Goal: Transaction & Acquisition: Purchase product/service

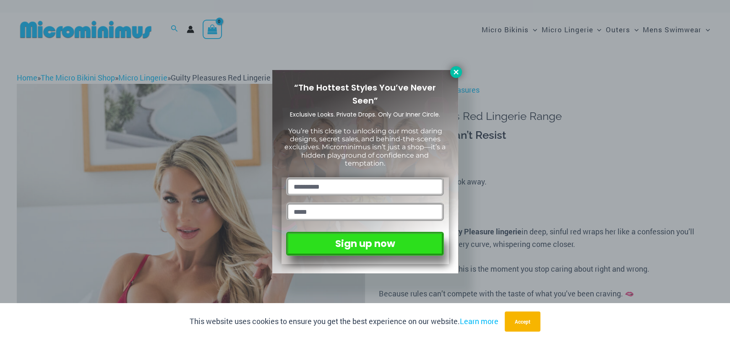
click at [457, 67] on button at bounding box center [456, 72] width 12 height 12
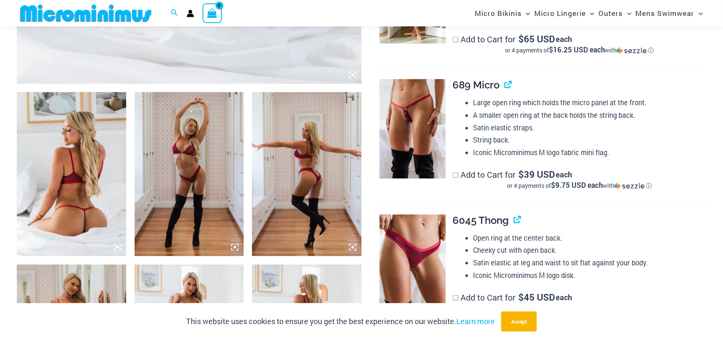
scroll to position [537, 0]
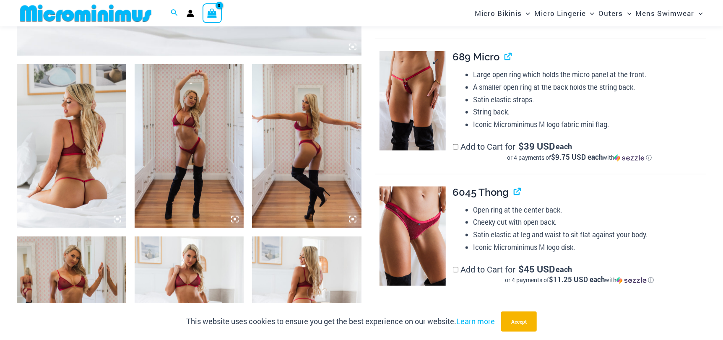
click at [416, 126] on img at bounding box center [412, 100] width 66 height 99
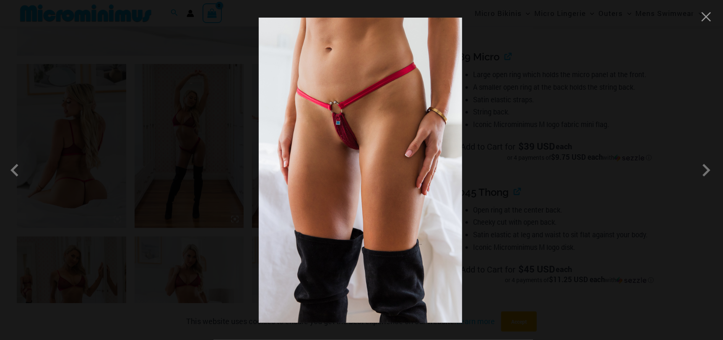
click at [416, 126] on img at bounding box center [360, 170] width 203 height 305
click at [706, 21] on button "Close" at bounding box center [706, 16] width 13 height 13
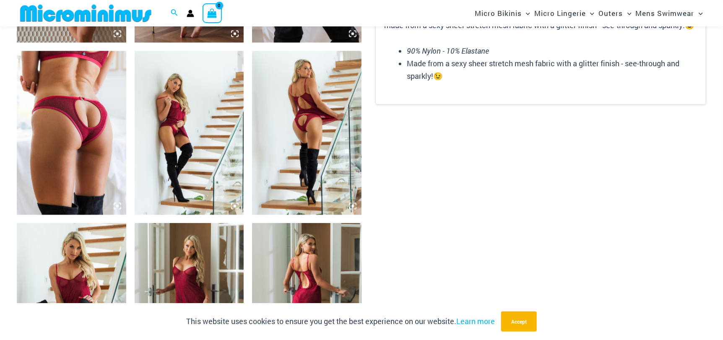
scroll to position [1083, 0]
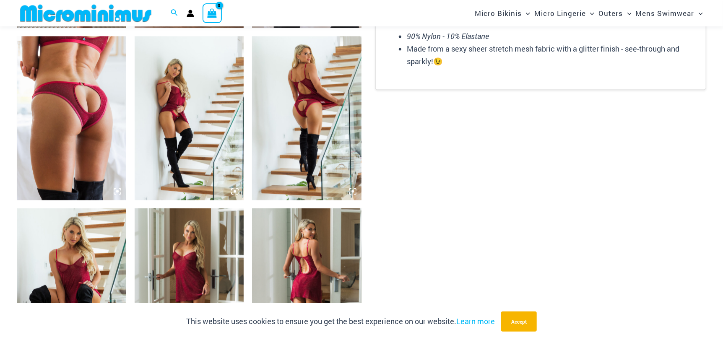
click at [51, 114] on img at bounding box center [71, 118] width 109 height 164
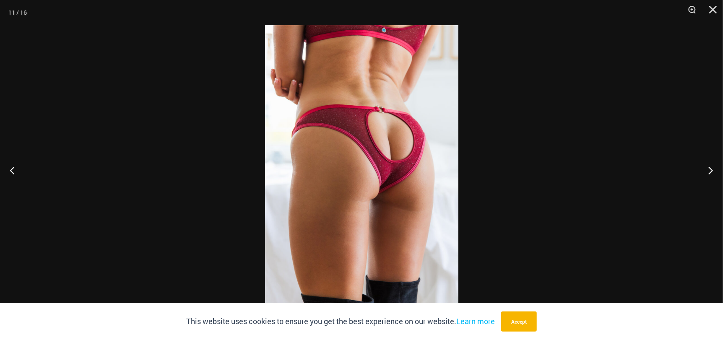
drag, startPoint x: 523, startPoint y: 317, endPoint x: 519, endPoint y: 311, distance: 7.2
click at [523, 317] on button "Accept" at bounding box center [519, 322] width 36 height 20
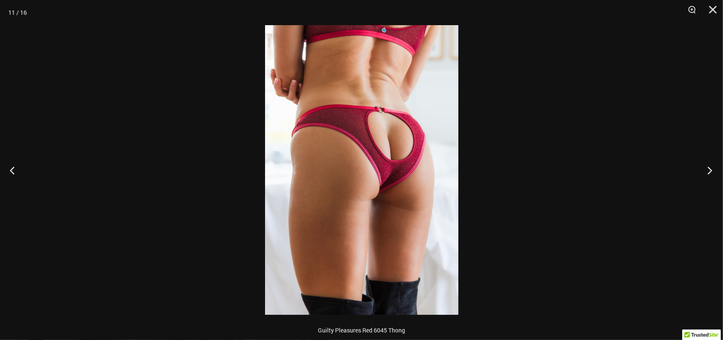
click at [711, 168] on button "Next" at bounding box center [706, 170] width 31 height 42
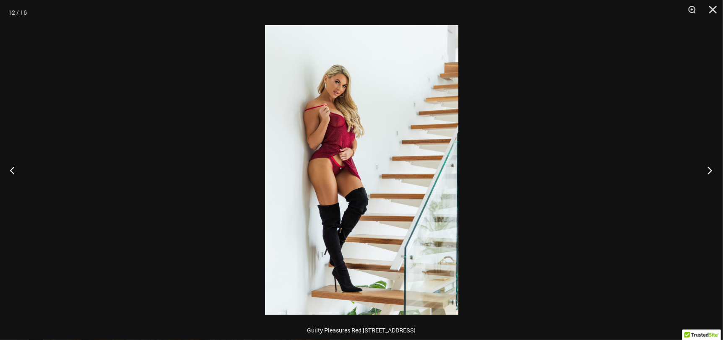
click at [711, 168] on button "Next" at bounding box center [706, 170] width 31 height 42
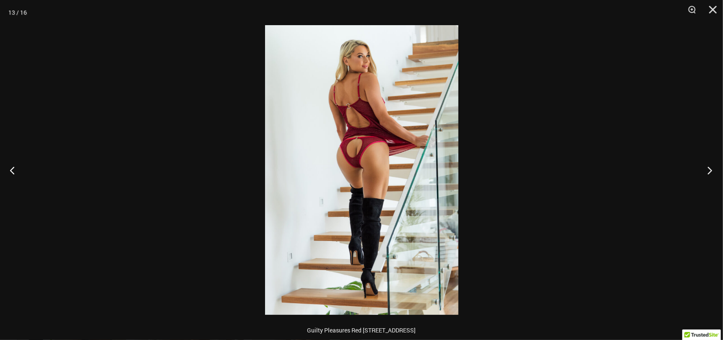
click at [711, 168] on button "Next" at bounding box center [706, 170] width 31 height 42
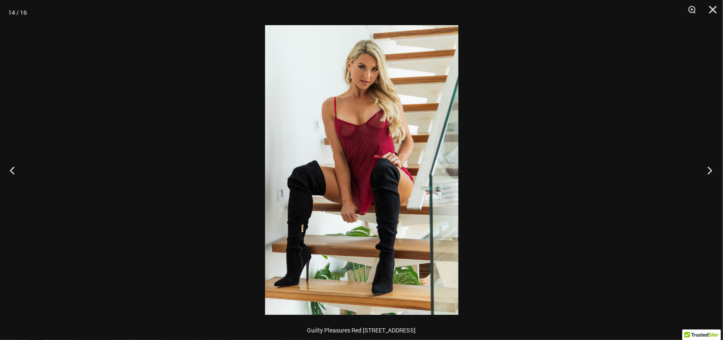
click at [711, 168] on button "Next" at bounding box center [706, 170] width 31 height 42
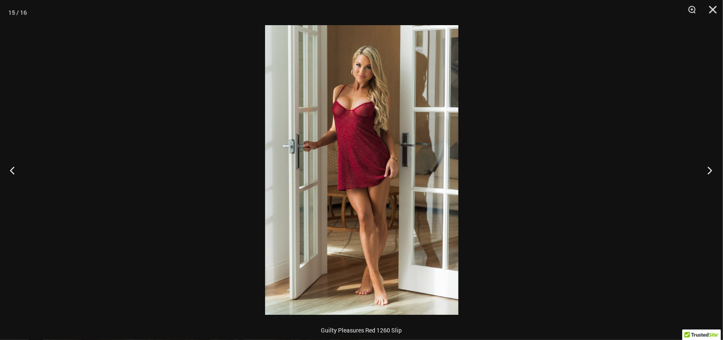
click at [711, 168] on button "Next" at bounding box center [706, 170] width 31 height 42
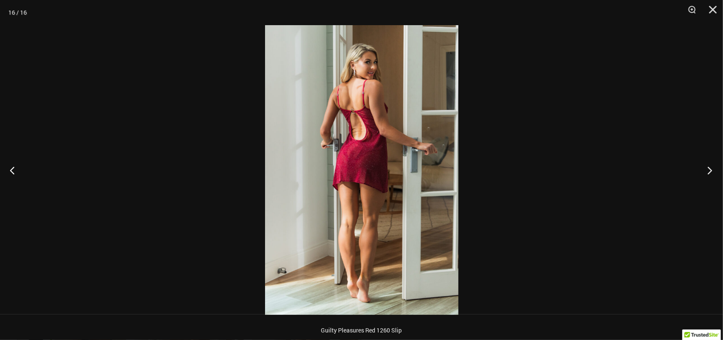
click at [711, 168] on button "Next" at bounding box center [706, 170] width 31 height 42
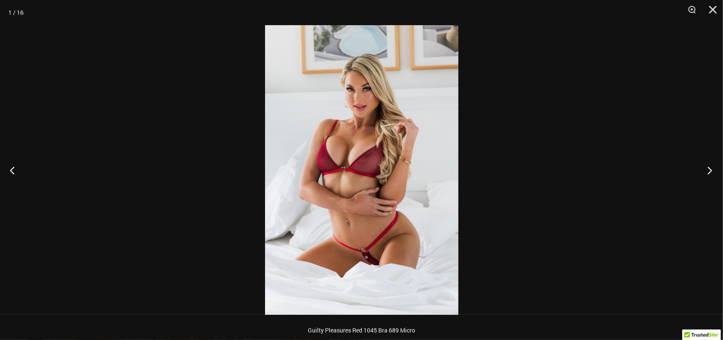
click at [711, 168] on button "Next" at bounding box center [706, 170] width 31 height 42
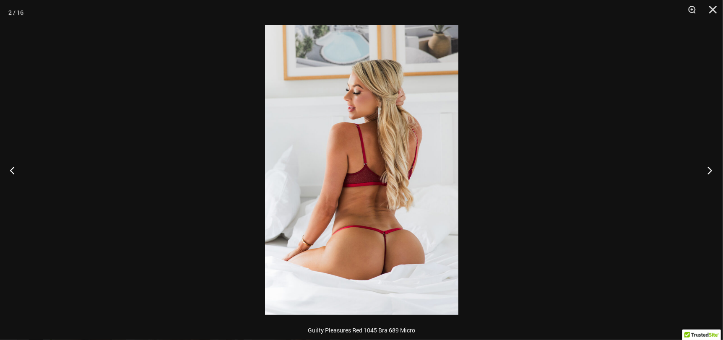
click at [711, 168] on button "Next" at bounding box center [706, 170] width 31 height 42
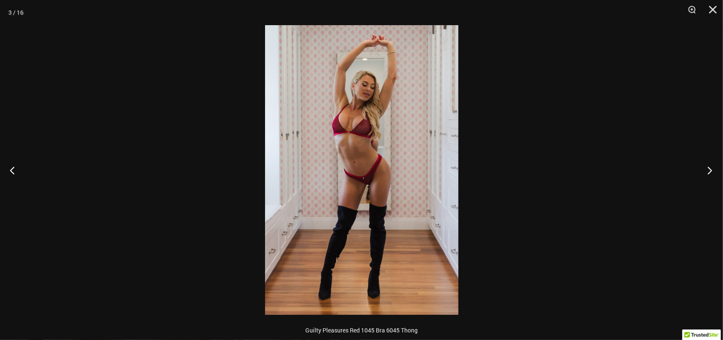
click at [711, 168] on button "Next" at bounding box center [706, 170] width 31 height 42
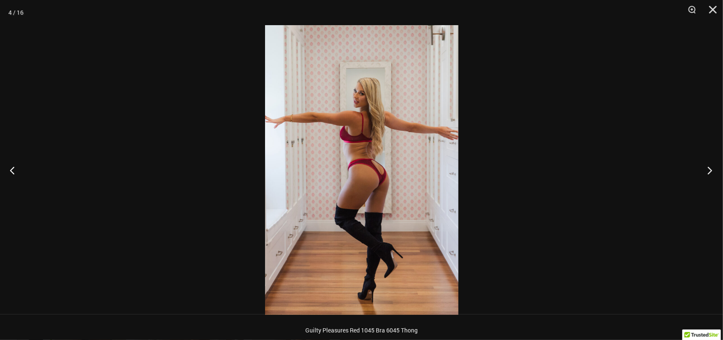
click at [711, 168] on button "Next" at bounding box center [706, 170] width 31 height 42
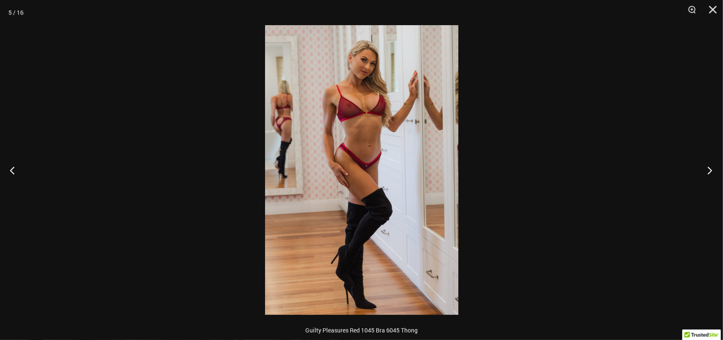
click at [711, 168] on button "Next" at bounding box center [706, 170] width 31 height 42
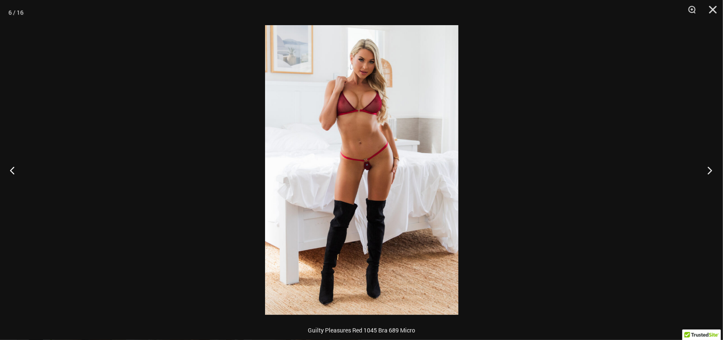
click at [711, 168] on button "Next" at bounding box center [706, 170] width 31 height 42
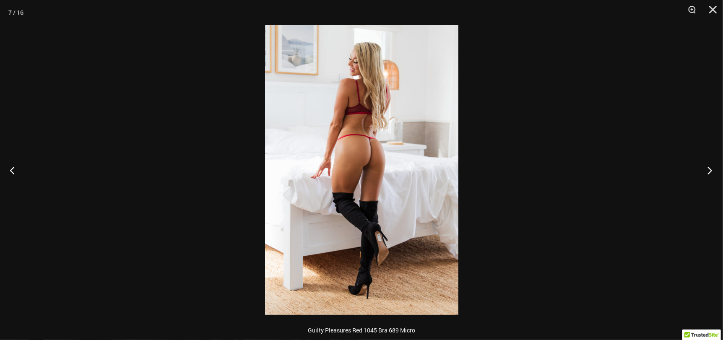
click at [711, 168] on button "Next" at bounding box center [706, 170] width 31 height 42
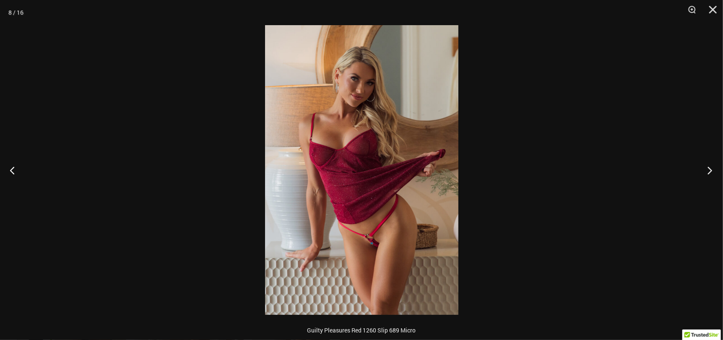
click at [711, 168] on button "Next" at bounding box center [706, 170] width 31 height 42
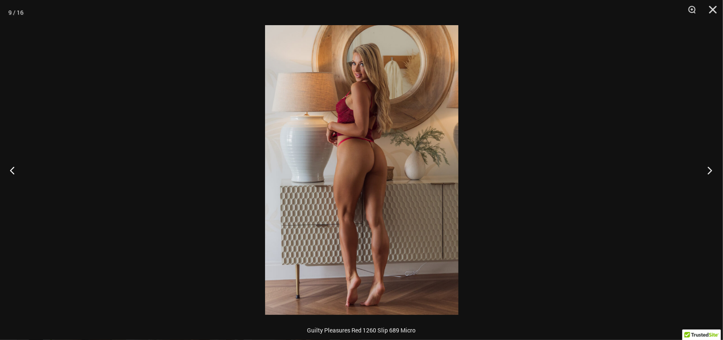
click at [711, 168] on button "Next" at bounding box center [706, 170] width 31 height 42
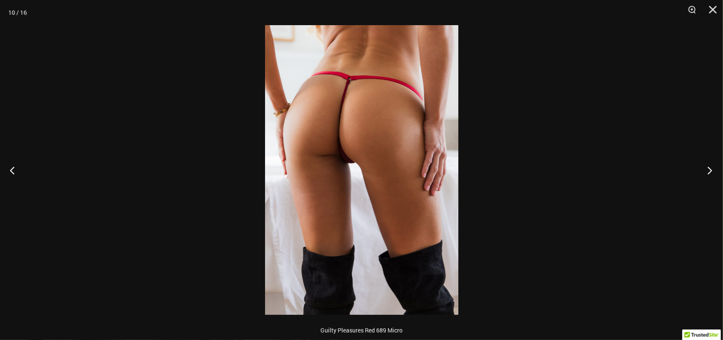
click at [711, 168] on button "Next" at bounding box center [706, 170] width 31 height 42
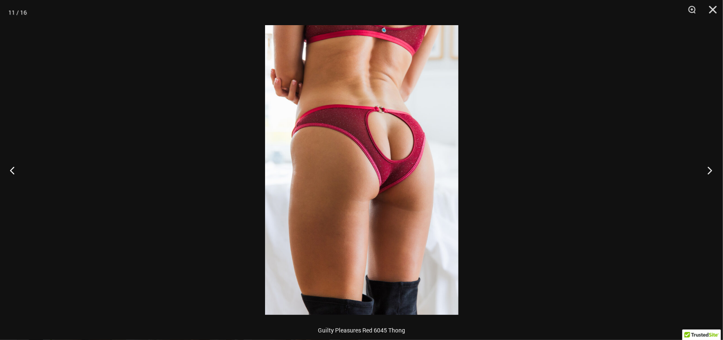
click at [711, 168] on button "Next" at bounding box center [706, 170] width 31 height 42
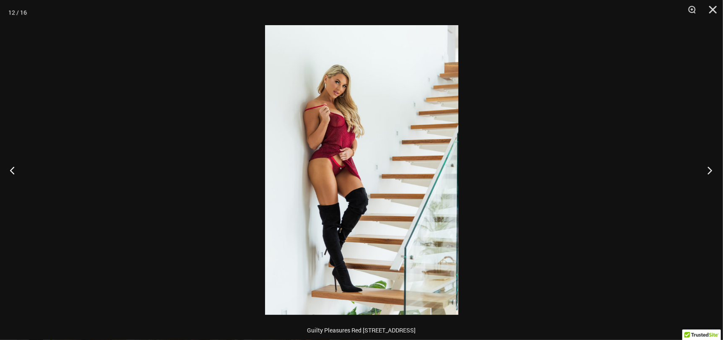
click at [711, 168] on button "Next" at bounding box center [706, 170] width 31 height 42
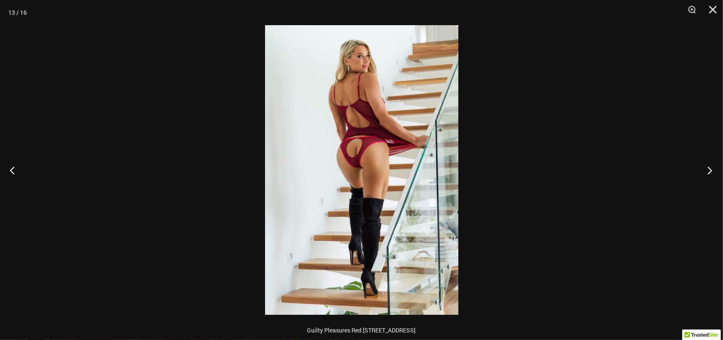
click at [711, 168] on button "Next" at bounding box center [706, 170] width 31 height 42
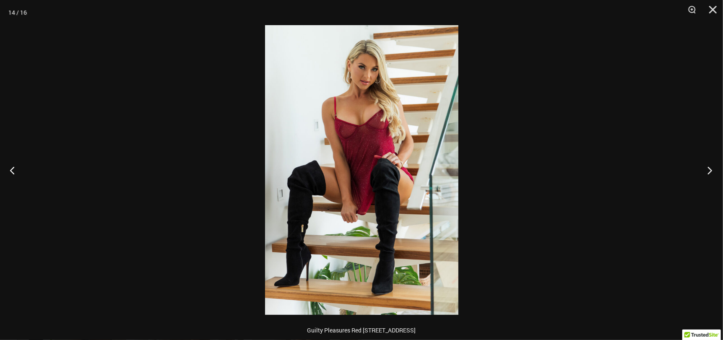
click at [711, 168] on button "Next" at bounding box center [706, 170] width 31 height 42
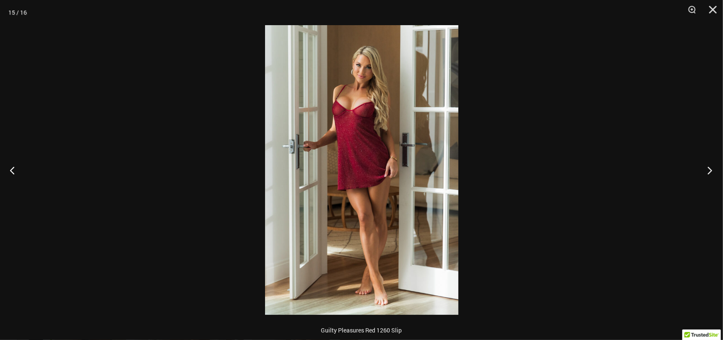
click at [711, 168] on button "Next" at bounding box center [706, 170] width 31 height 42
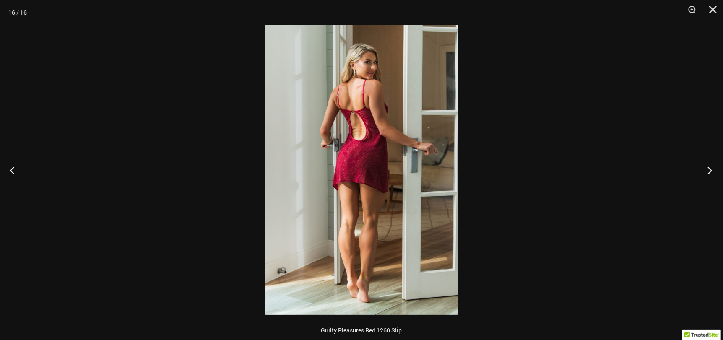
click at [711, 168] on button "Next" at bounding box center [706, 170] width 31 height 42
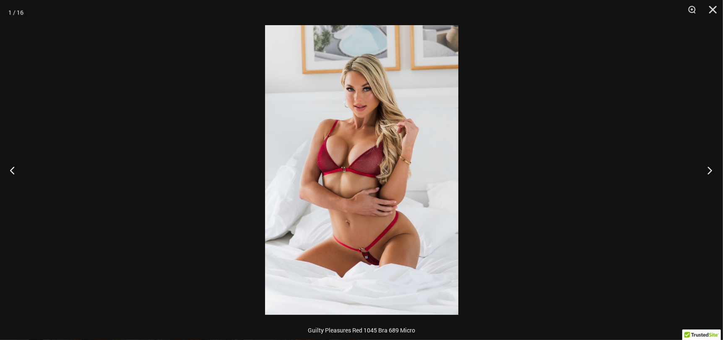
click at [711, 168] on button "Next" at bounding box center [706, 170] width 31 height 42
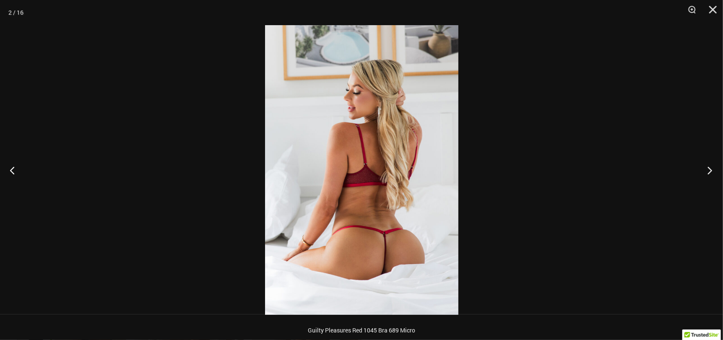
click at [711, 168] on button "Next" at bounding box center [706, 170] width 31 height 42
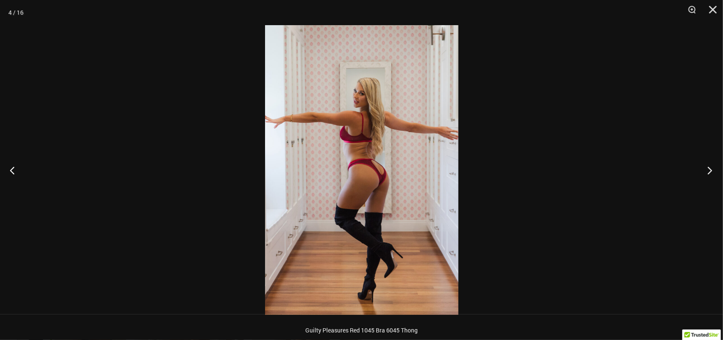
click at [710, 168] on button "Next" at bounding box center [706, 170] width 31 height 42
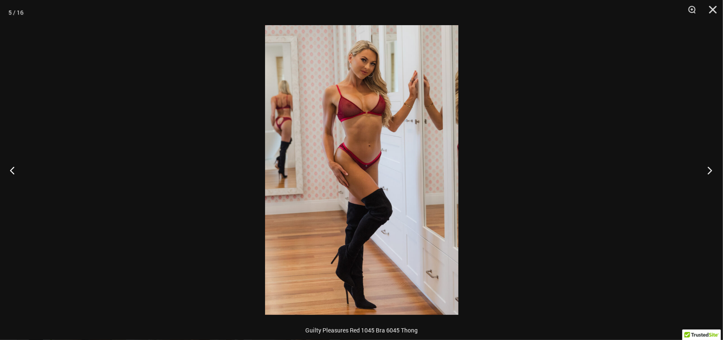
click at [710, 168] on button "Next" at bounding box center [706, 170] width 31 height 42
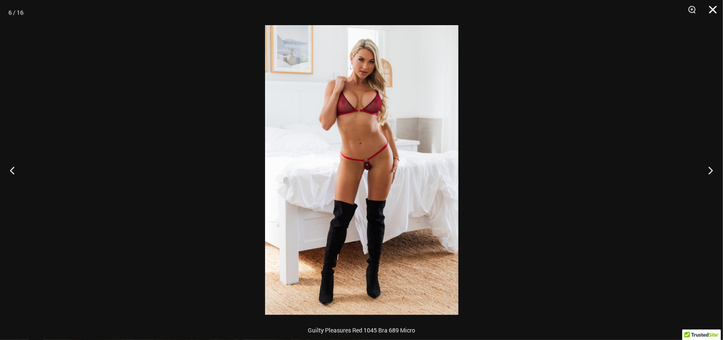
click at [714, 13] on button "Close" at bounding box center [709, 12] width 21 height 25
